Goal: Task Accomplishment & Management: Complete application form

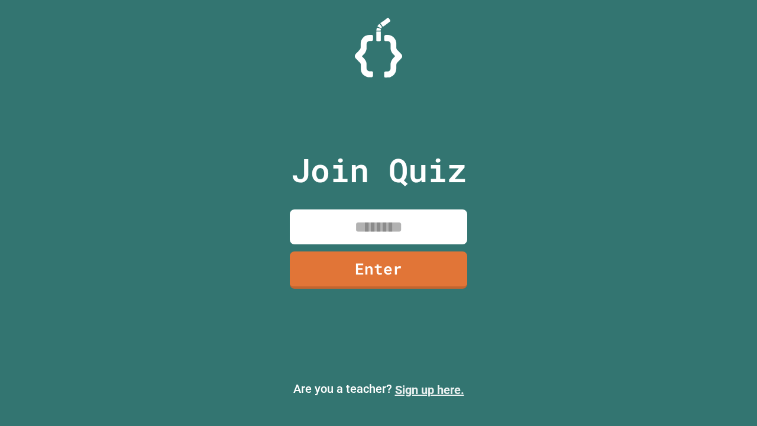
click at [430, 390] on link "Sign up here." at bounding box center [429, 390] width 69 height 14
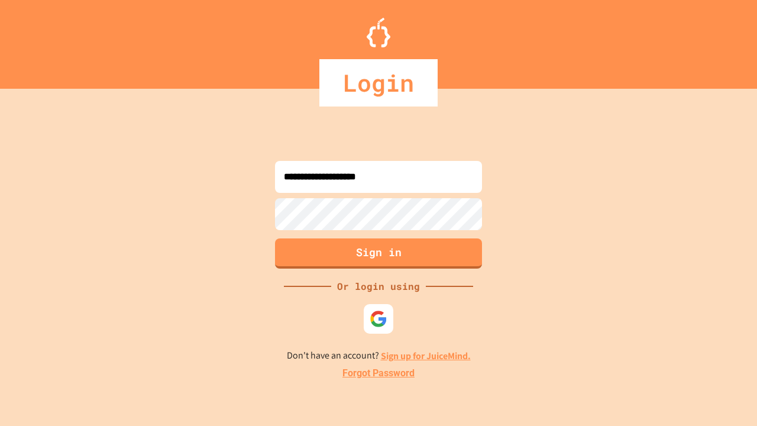
type input "**********"
